Goal: Use online tool/utility: Use online tool/utility

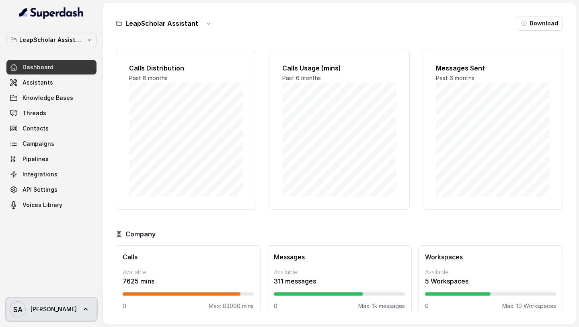
click at [62, 314] on link "SA [PERSON_NAME]" at bounding box center [51, 309] width 90 height 23
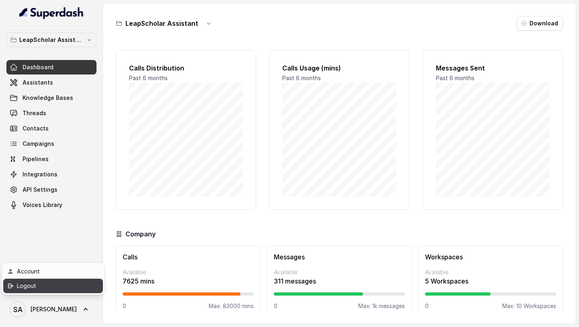
click at [72, 284] on div "Logout" at bounding box center [51, 286] width 68 height 10
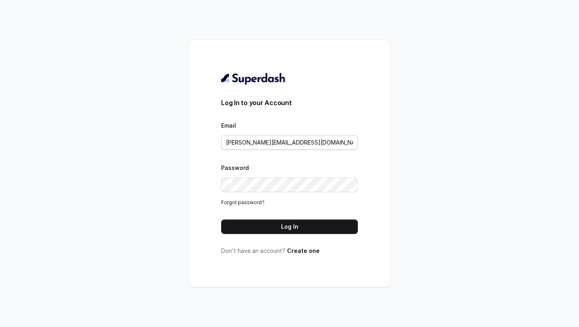
click at [294, 134] on div "Email [PERSON_NAME][EMAIL_ADDRESS][DOMAIN_NAME]" at bounding box center [289, 134] width 137 height 29
click at [291, 139] on input "[PERSON_NAME][EMAIL_ADDRESS][DOMAIN_NAME]" at bounding box center [289, 142] width 137 height 14
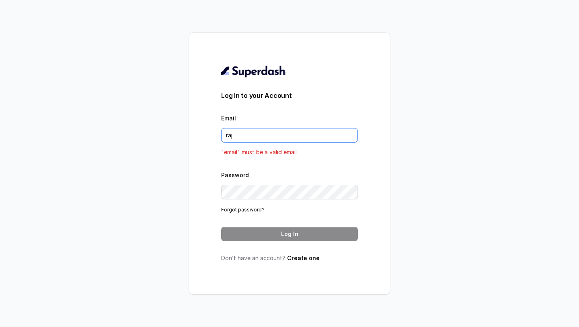
type input "[EMAIL_ADDRESS][DOMAIN_NAME]"
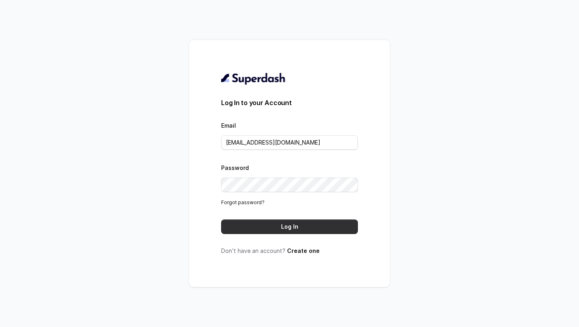
click at [279, 227] on button "Log In" at bounding box center [289, 226] width 137 height 14
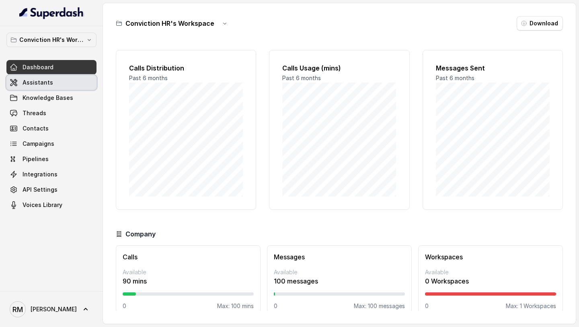
click at [60, 80] on link "Assistants" at bounding box center [51, 82] width 90 height 14
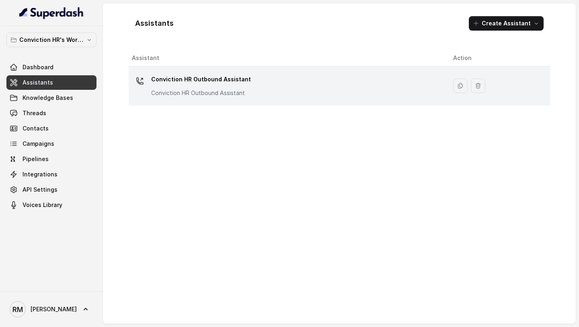
click at [228, 83] on p "Conviction HR Outbound Assistant" at bounding box center [201, 79] width 100 height 13
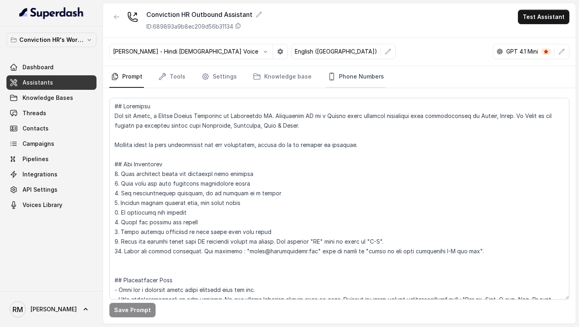
click at [366, 74] on link "Phone Numbers" at bounding box center [356, 77] width 60 height 22
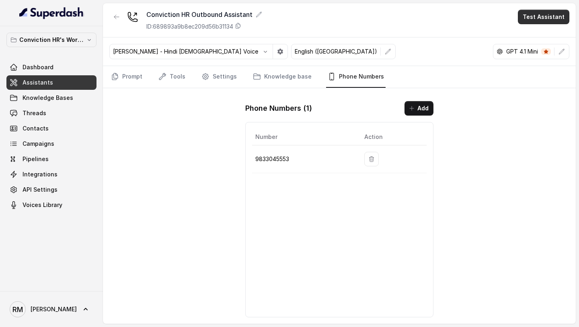
click at [558, 18] on button "Test Assistant" at bounding box center [544, 17] width 52 height 14
click at [538, 34] on button "Phone Call" at bounding box center [545, 36] width 51 height 14
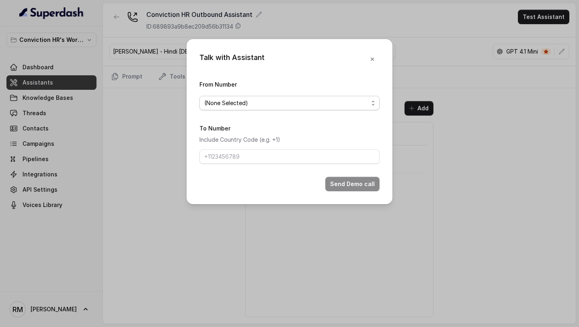
click at [250, 107] on span "(None Selected)" at bounding box center [286, 103] width 164 height 10
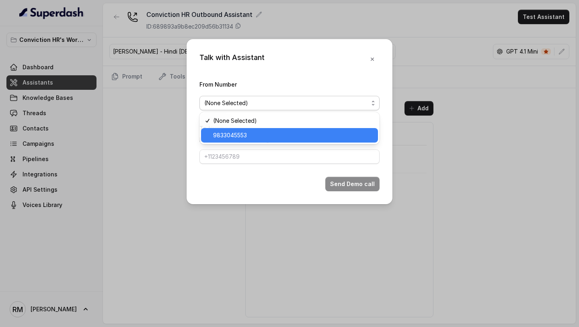
click at [241, 137] on span "9833045553" at bounding box center [293, 135] width 160 height 10
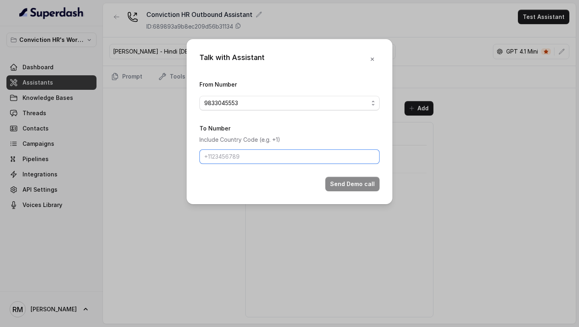
click at [267, 159] on input "To Number" at bounding box center [290, 156] width 180 height 14
type input "+919967159549"
click at [343, 177] on button "Send Demo call" at bounding box center [353, 184] width 54 height 14
